Goal: Task Accomplishment & Management: Use online tool/utility

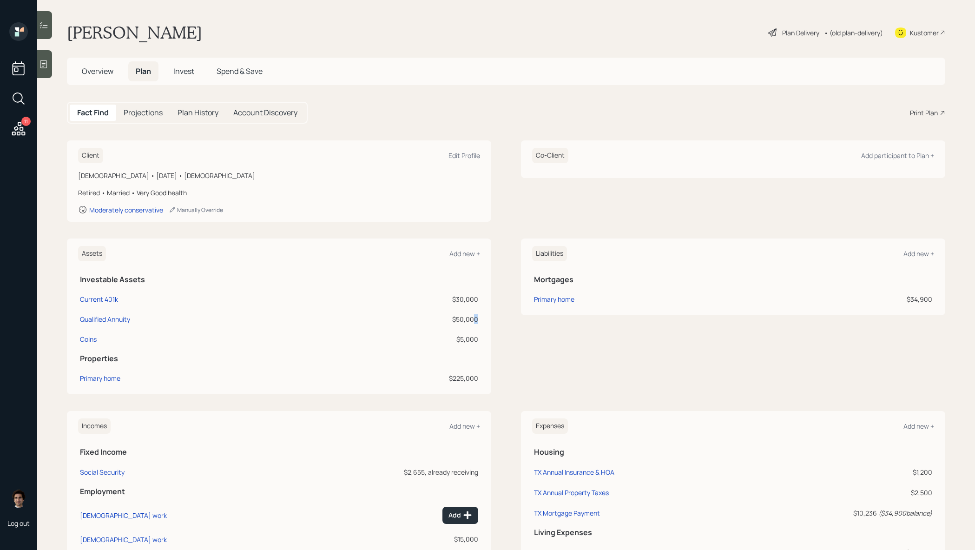
drag, startPoint x: 479, startPoint y: 320, endPoint x: 460, endPoint y: 324, distance: 19.6
click at [460, 324] on td "$50,000" at bounding box center [404, 318] width 152 height 20
drag, startPoint x: 494, startPoint y: 323, endPoint x: 442, endPoint y: 320, distance: 51.7
click at [442, 320] on div "Assets Add new + Investable Assets Current 401k $30,000 Qualified Annuity $50,0…" at bounding box center [506, 316] width 878 height 156
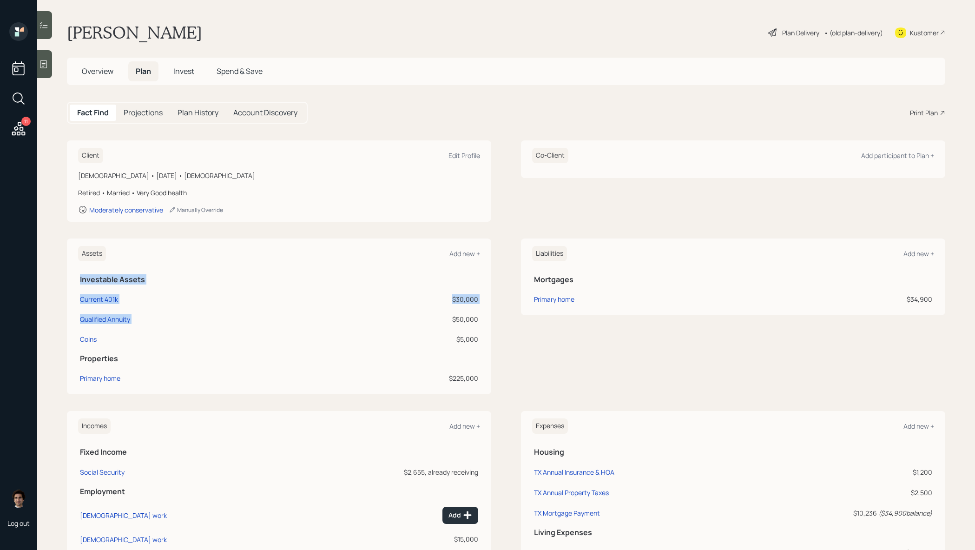
click at [442, 320] on div "$50,000" at bounding box center [404, 319] width 149 height 10
drag, startPoint x: 484, startPoint y: 320, endPoint x: 445, endPoint y: 320, distance: 38.6
click at [445, 320] on div "Assets Add new + Investable Assets Current 401k $30,000 Qualified Annuity $50,0…" at bounding box center [279, 316] width 424 height 156
click at [445, 320] on div "$50,000" at bounding box center [404, 319] width 149 height 10
